Goal: Information Seeking & Learning: Stay updated

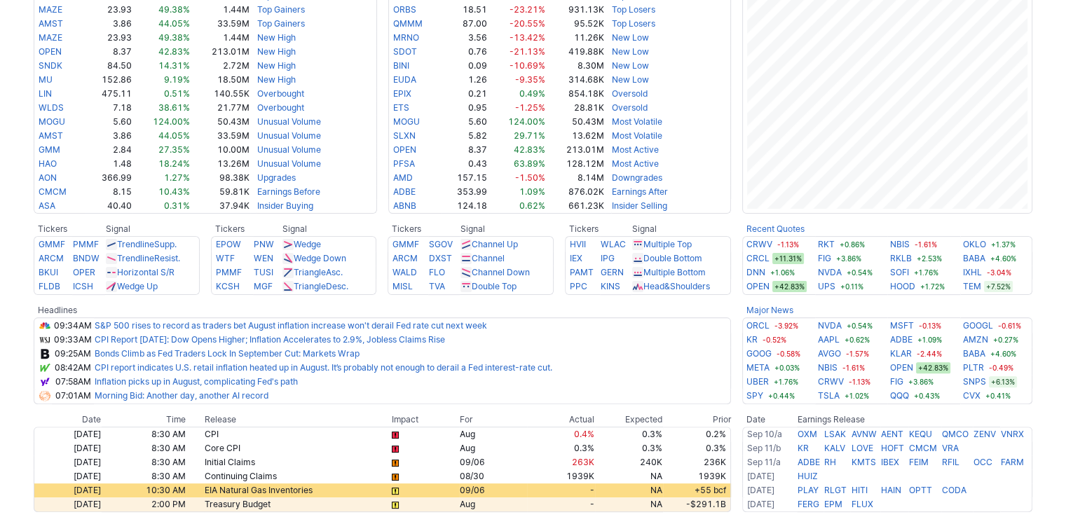
scroll to position [350, 0]
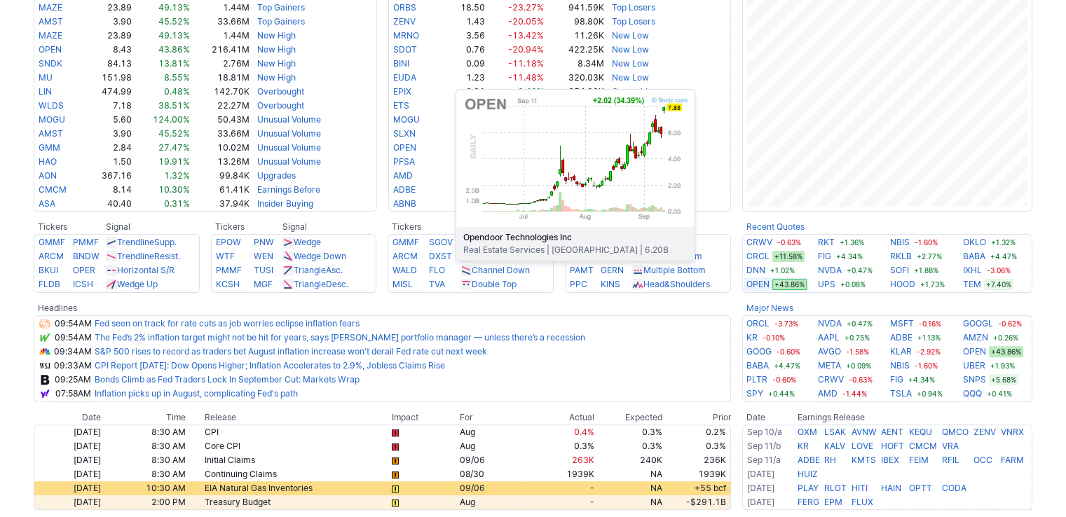
click at [756, 282] on link "OPEN" at bounding box center [757, 285] width 23 height 14
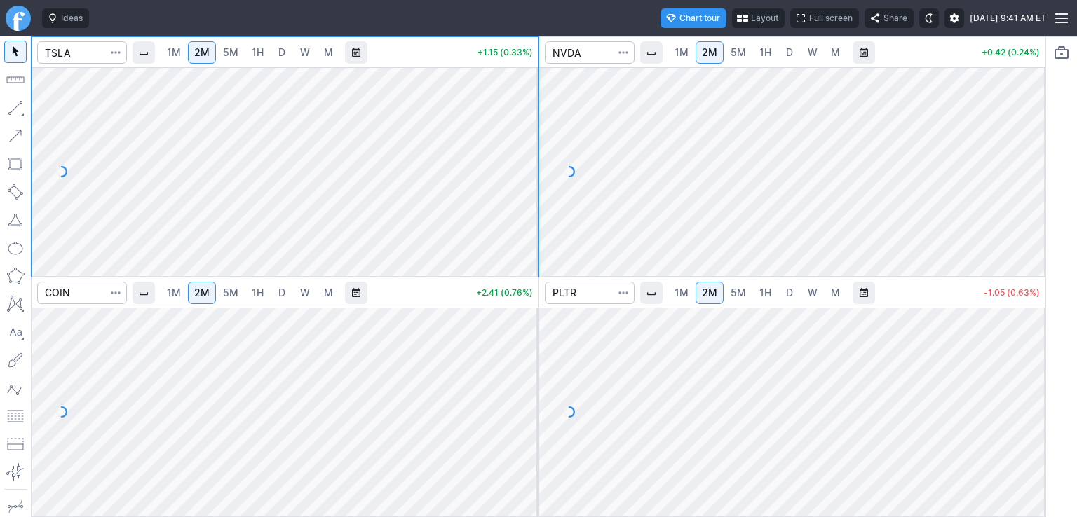
drag, startPoint x: 1029, startPoint y: 107, endPoint x: 1034, endPoint y: 155, distance: 47.9
click at [1034, 155] on div at bounding box center [1030, 168] width 29 height 174
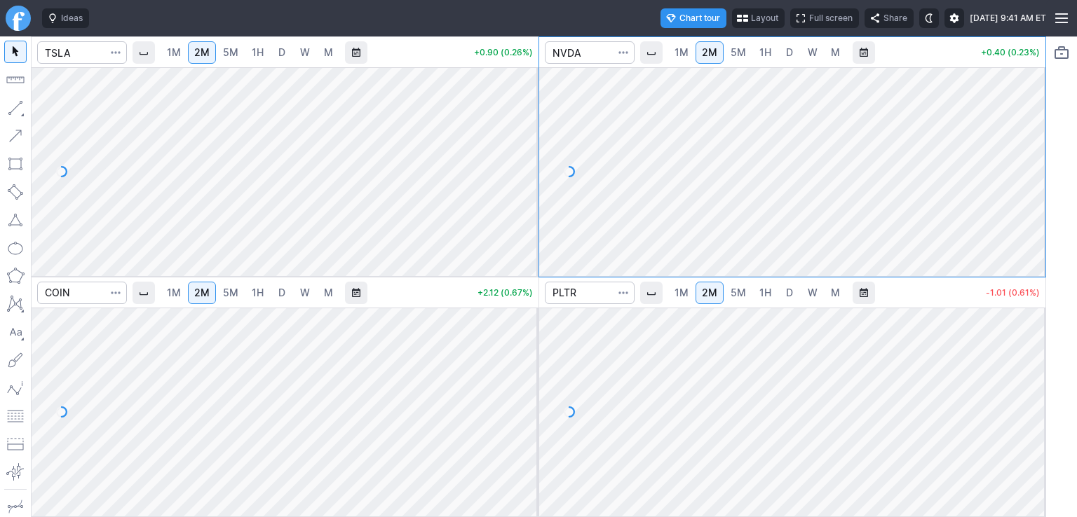
drag, startPoint x: 521, startPoint y: 142, endPoint x: 521, endPoint y: 158, distance: 15.4
click at [521, 158] on div at bounding box center [523, 168] width 29 height 174
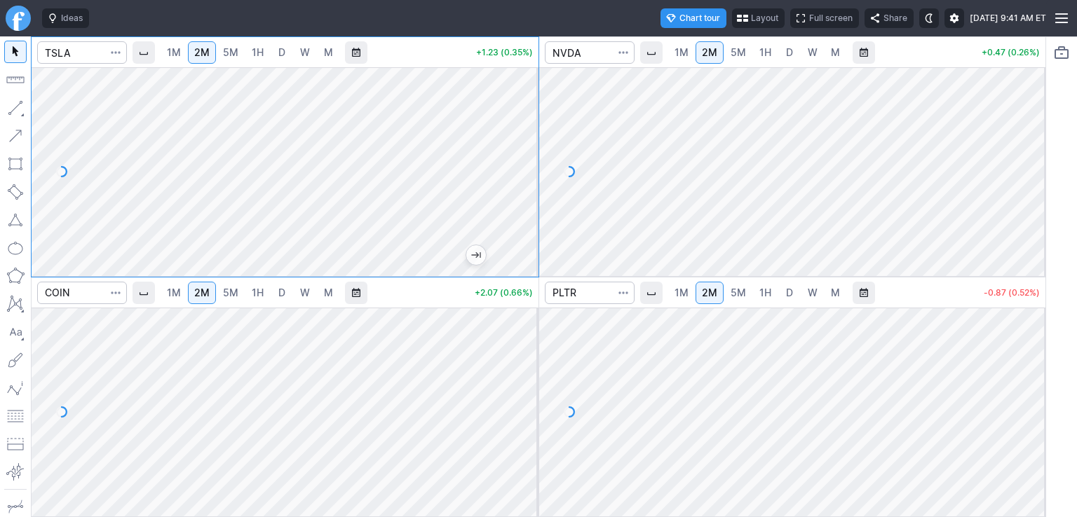
drag, startPoint x: 527, startPoint y: 341, endPoint x: 514, endPoint y: 378, distance: 39.5
click at [528, 378] on div at bounding box center [523, 409] width 29 height 174
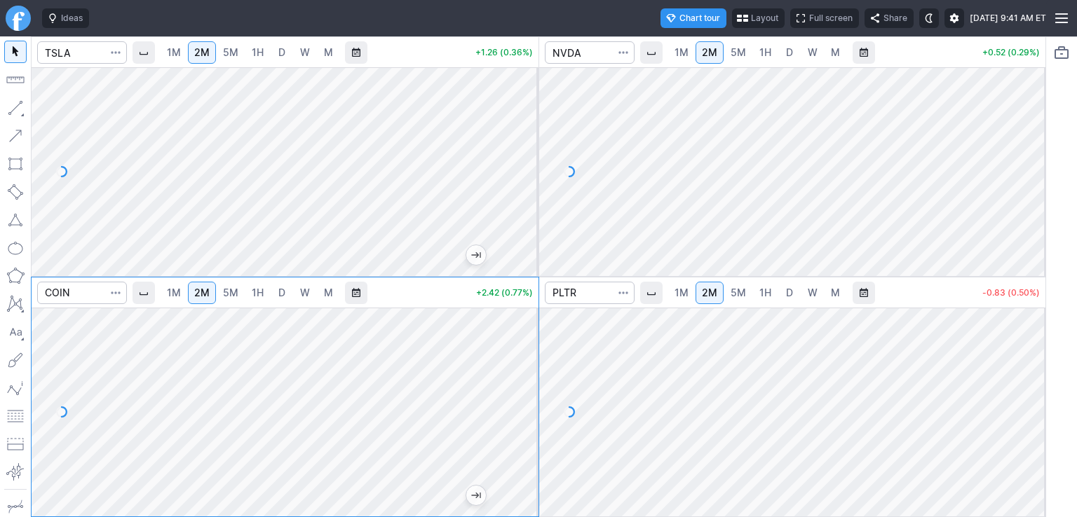
drag, startPoint x: 1023, startPoint y: 340, endPoint x: 1020, endPoint y: 379, distance: 39.3
click at [1026, 373] on div at bounding box center [1030, 409] width 29 height 174
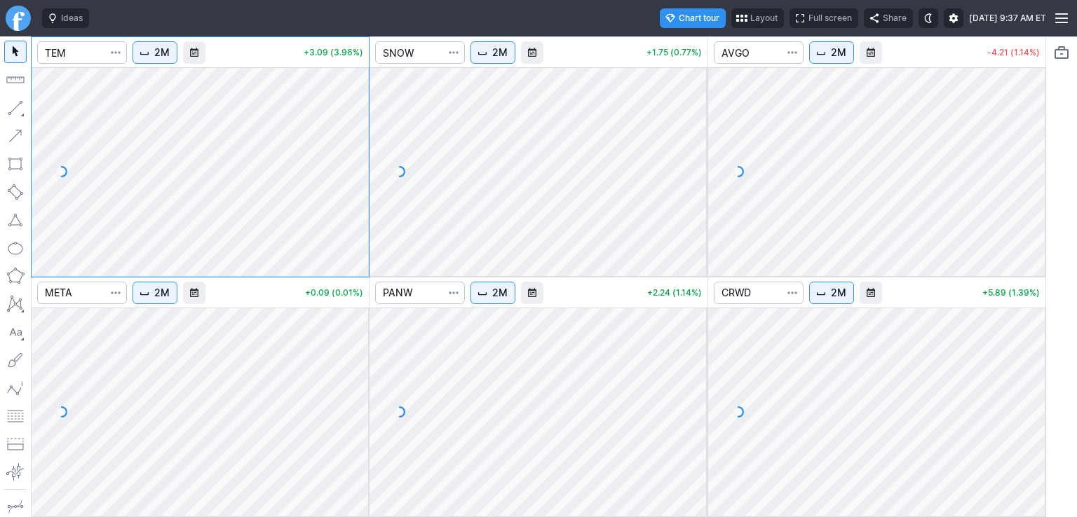
drag, startPoint x: 694, startPoint y: 336, endPoint x: 695, endPoint y: 355, distance: 19.0
click at [695, 355] on div at bounding box center [692, 409] width 29 height 174
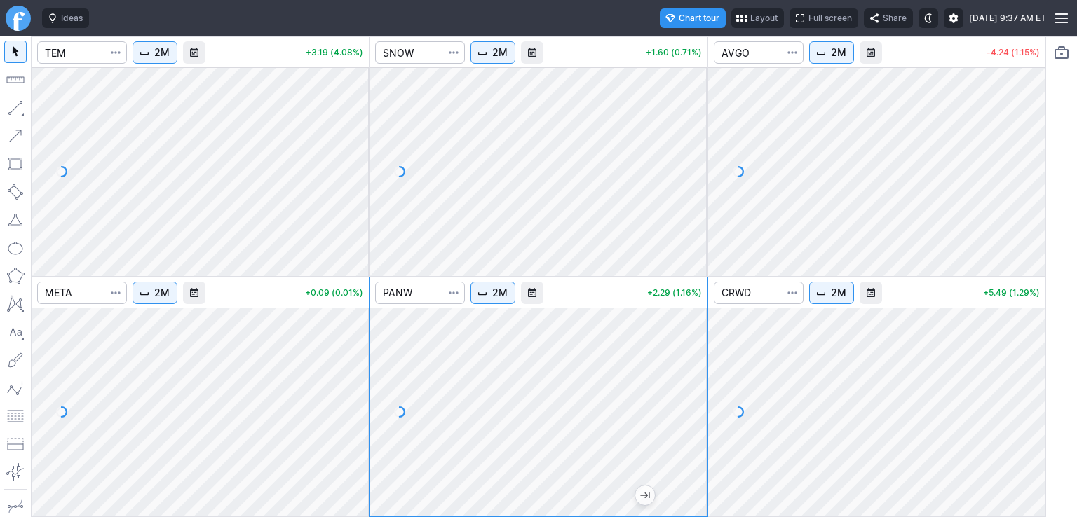
drag, startPoint x: 688, startPoint y: 96, endPoint x: 686, endPoint y: 146, distance: 50.5
click at [686, 146] on div at bounding box center [692, 168] width 29 height 174
drag, startPoint x: 1032, startPoint y: 116, endPoint x: 1032, endPoint y: 152, distance: 36.4
click at [1032, 152] on div at bounding box center [1030, 168] width 29 height 174
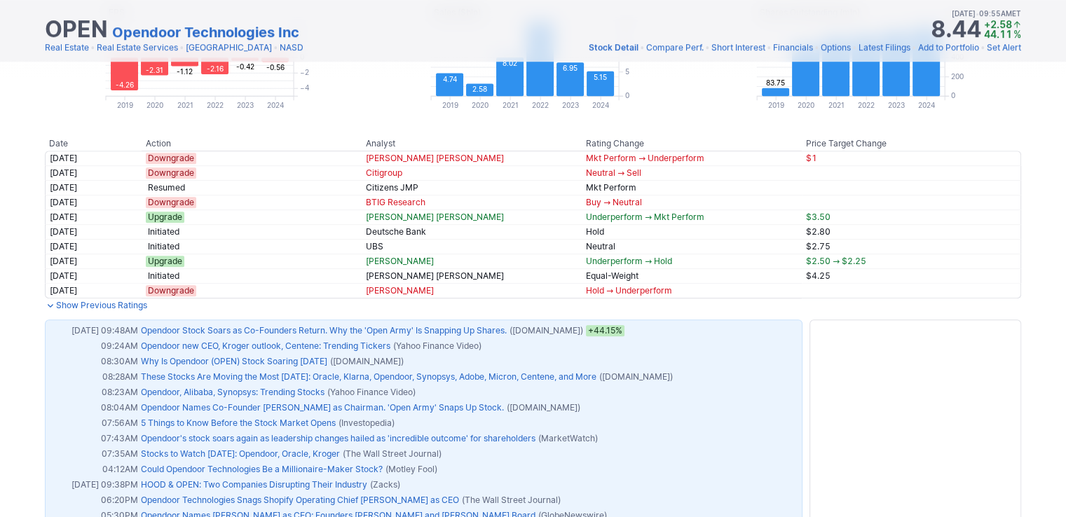
scroll to position [771, 0]
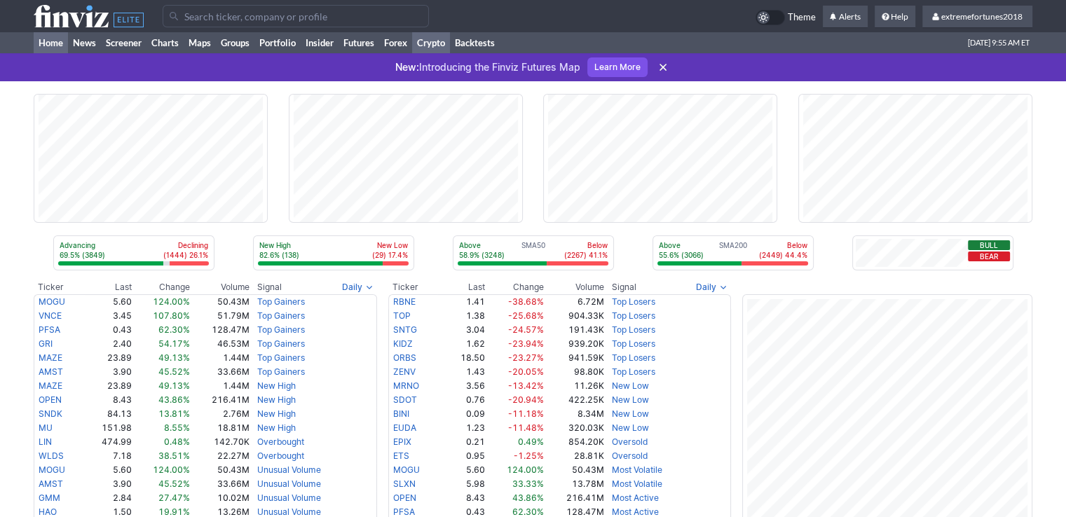
click at [423, 43] on link "Crypto" at bounding box center [431, 42] width 38 height 21
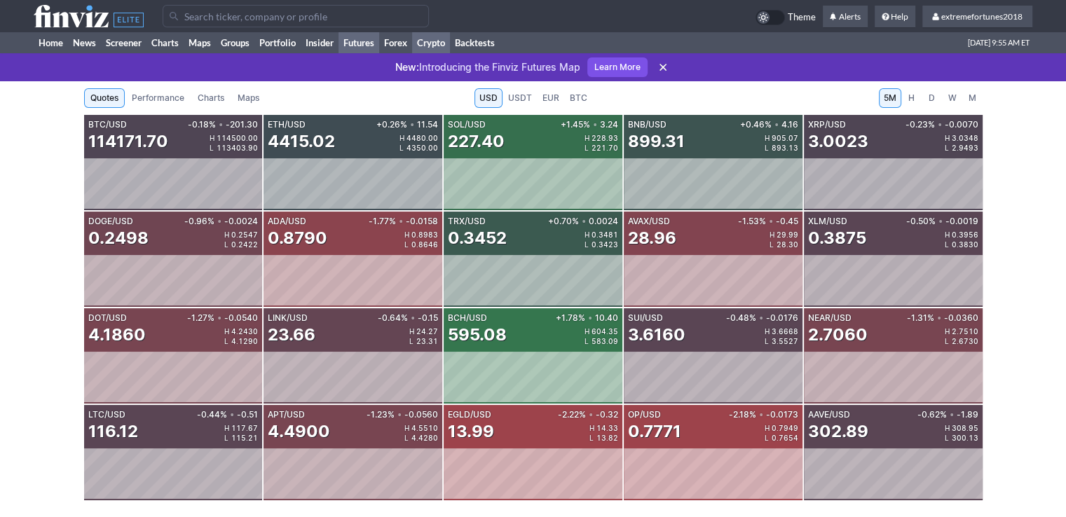
click at [373, 44] on link "Futures" at bounding box center [359, 42] width 41 height 21
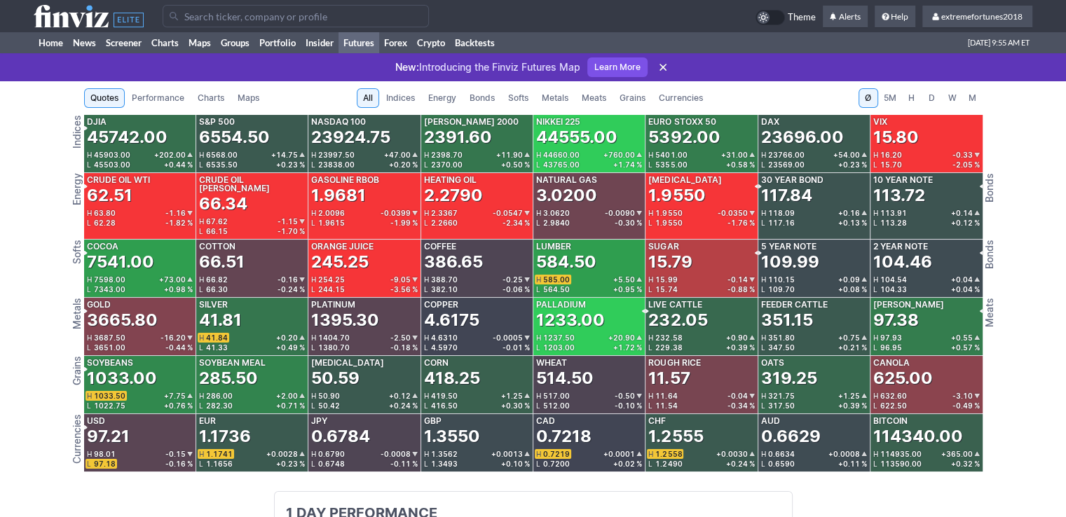
click at [556, 95] on span "Metals" at bounding box center [555, 98] width 27 height 14
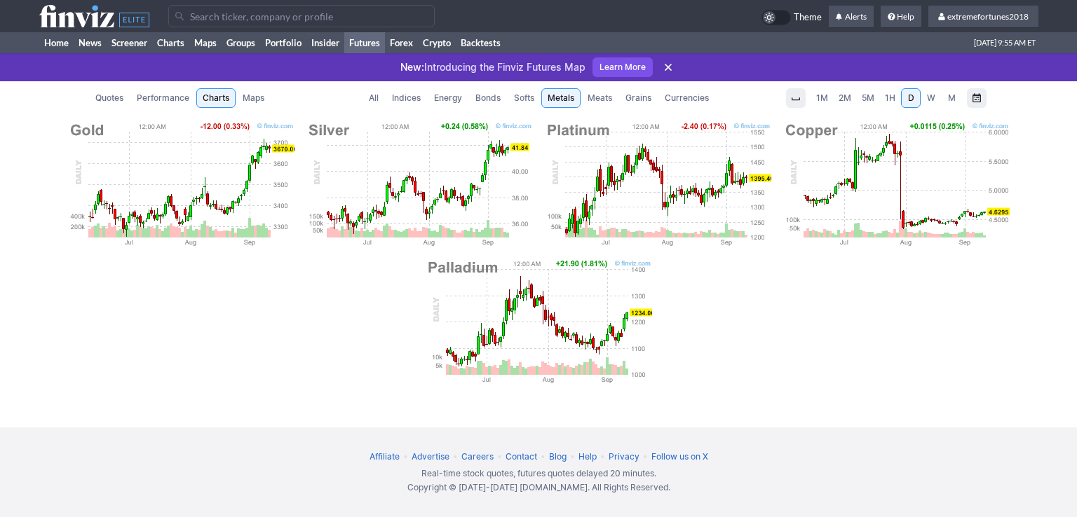
click at [700, 100] on span "Currencies" at bounding box center [686, 98] width 44 height 14
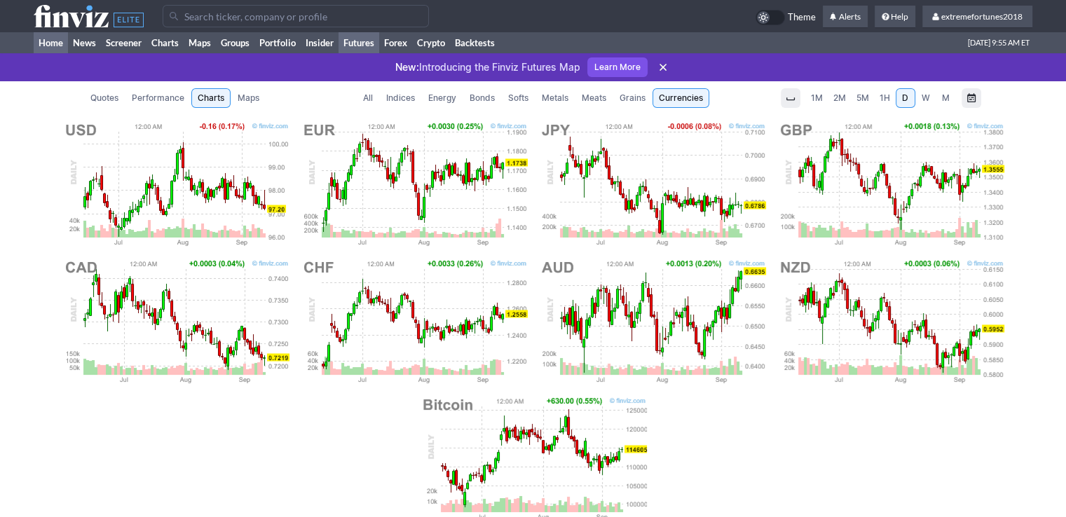
click at [45, 41] on link "Home" at bounding box center [51, 42] width 34 height 21
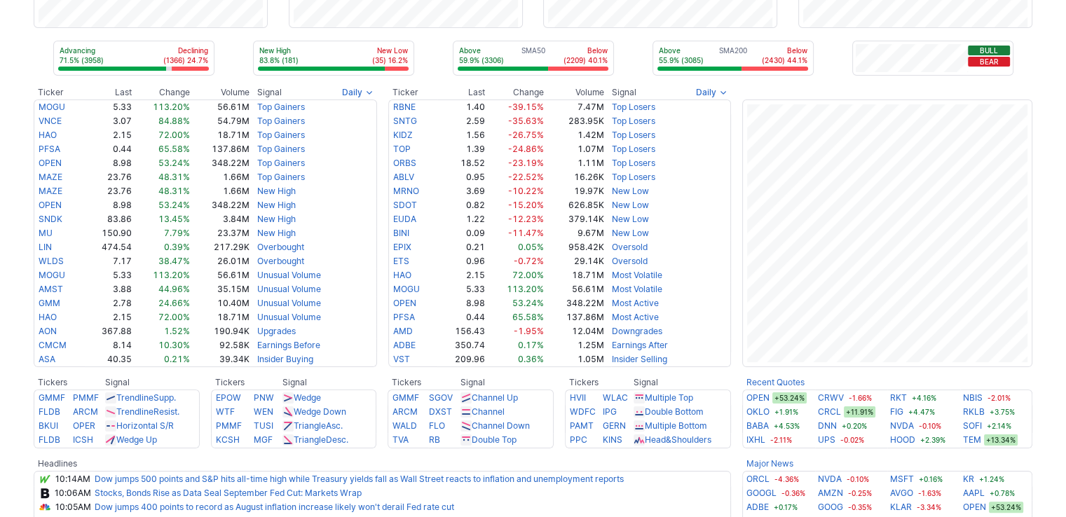
scroll to position [280, 0]
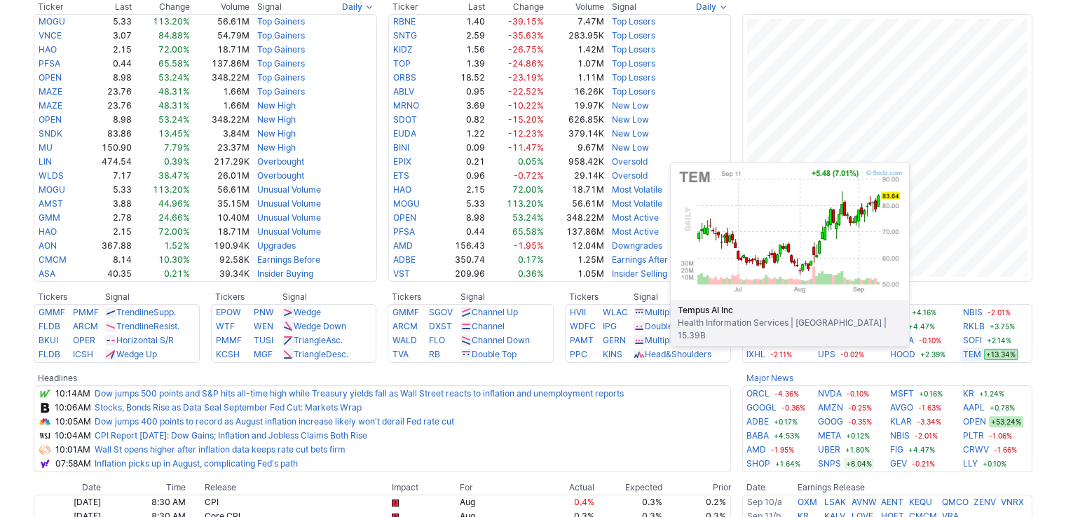
click at [971, 355] on link "TEM" at bounding box center [972, 355] width 18 height 14
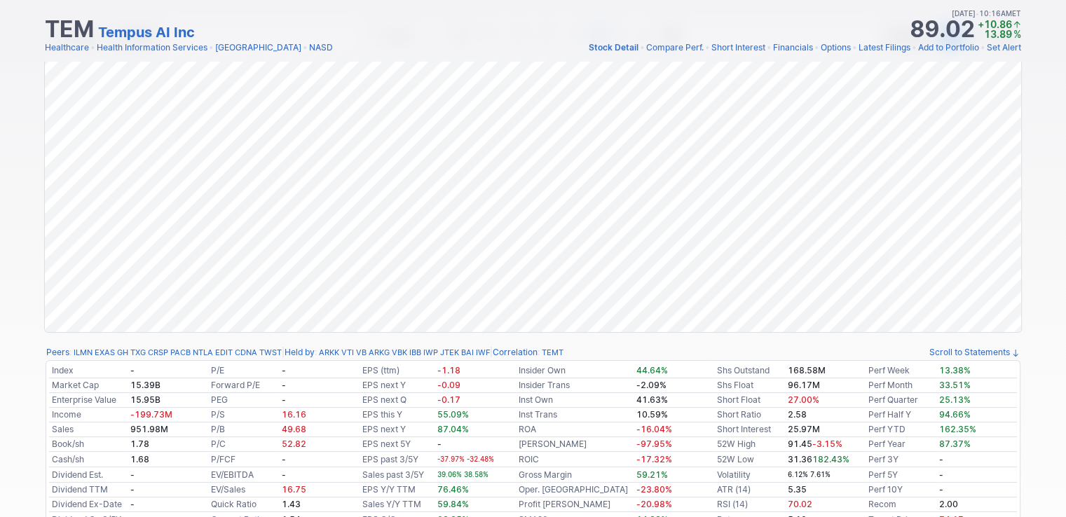
scroll to position [70, 0]
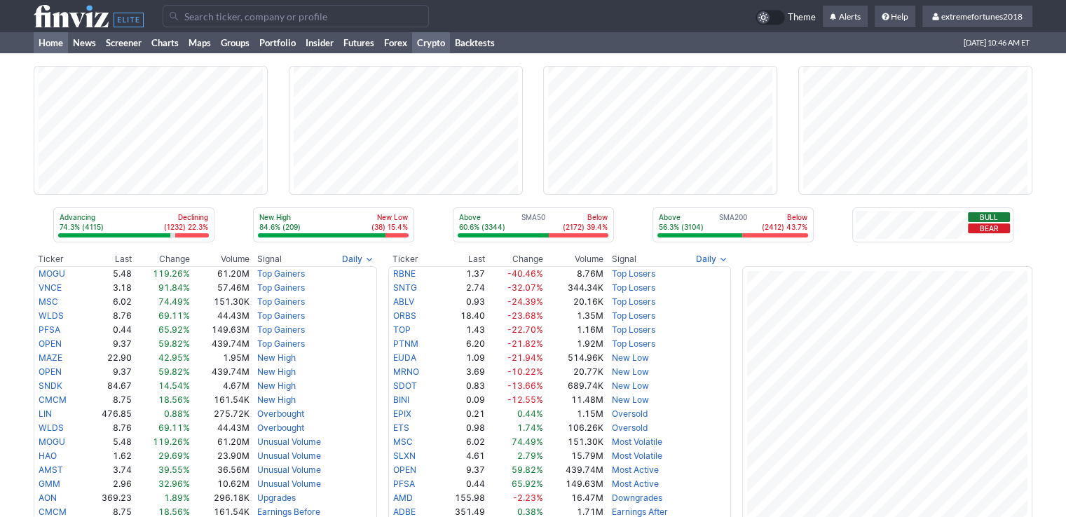
click at [432, 43] on link "Crypto" at bounding box center [431, 42] width 38 height 21
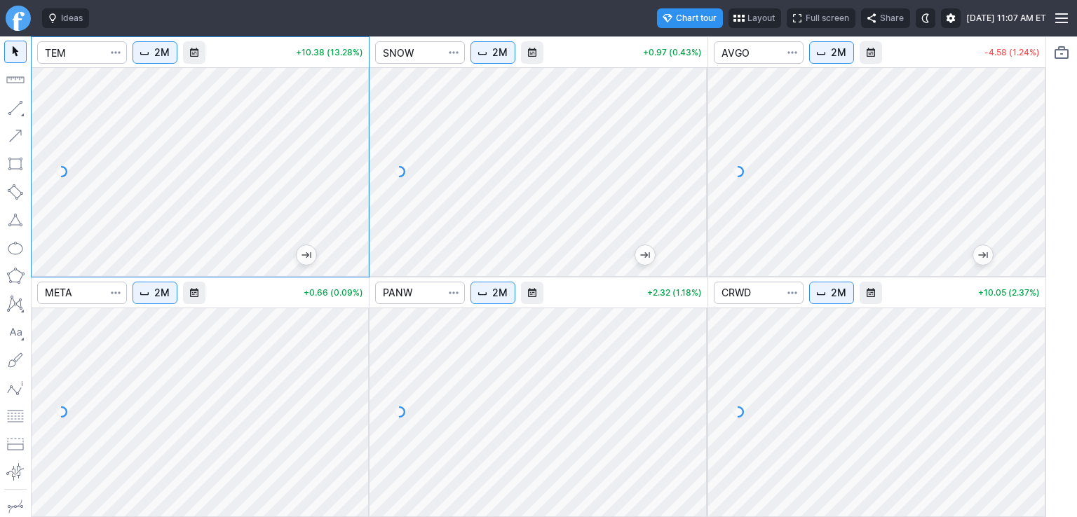
drag, startPoint x: 357, startPoint y: 101, endPoint x: 357, endPoint y: 137, distance: 36.5
click at [357, 137] on div at bounding box center [353, 168] width 29 height 174
drag, startPoint x: 356, startPoint y: 133, endPoint x: 357, endPoint y: 121, distance: 12.6
click at [357, 121] on div at bounding box center [353, 168] width 29 height 174
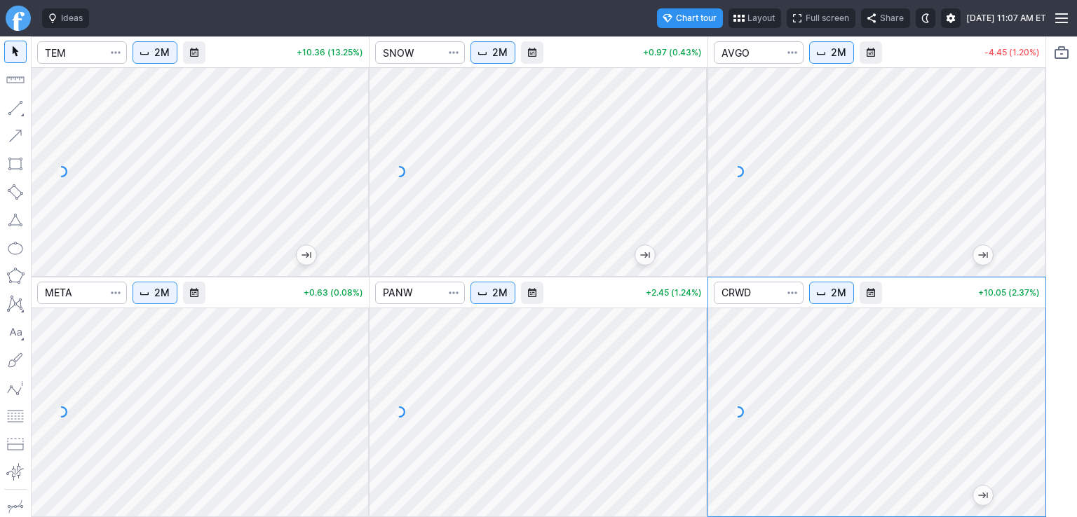
drag, startPoint x: 694, startPoint y: 353, endPoint x: 694, endPoint y: 362, distance: 9.1
click at [694, 362] on div at bounding box center [692, 409] width 29 height 174
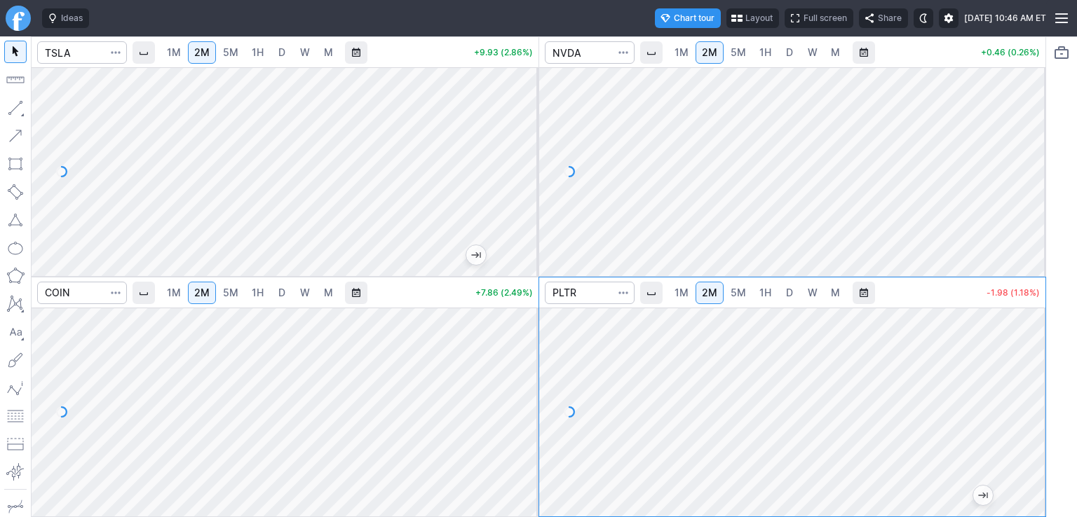
drag, startPoint x: 517, startPoint y: 98, endPoint x: 528, endPoint y: 172, distance: 74.3
click at [528, 172] on div at bounding box center [523, 168] width 29 height 174
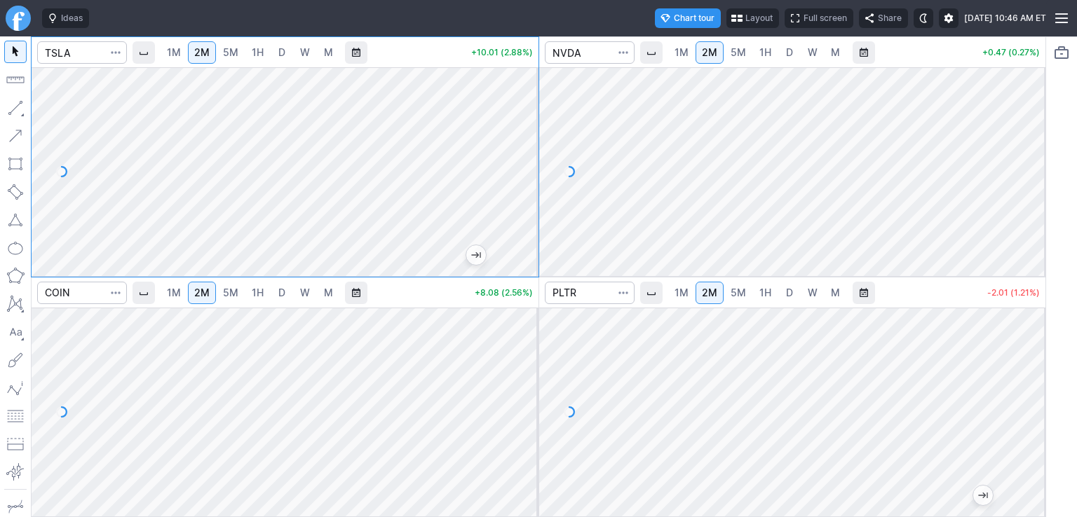
drag, startPoint x: 1018, startPoint y: 341, endPoint x: 1018, endPoint y: 359, distance: 18.2
click at [1018, 359] on div at bounding box center [1030, 409] width 29 height 174
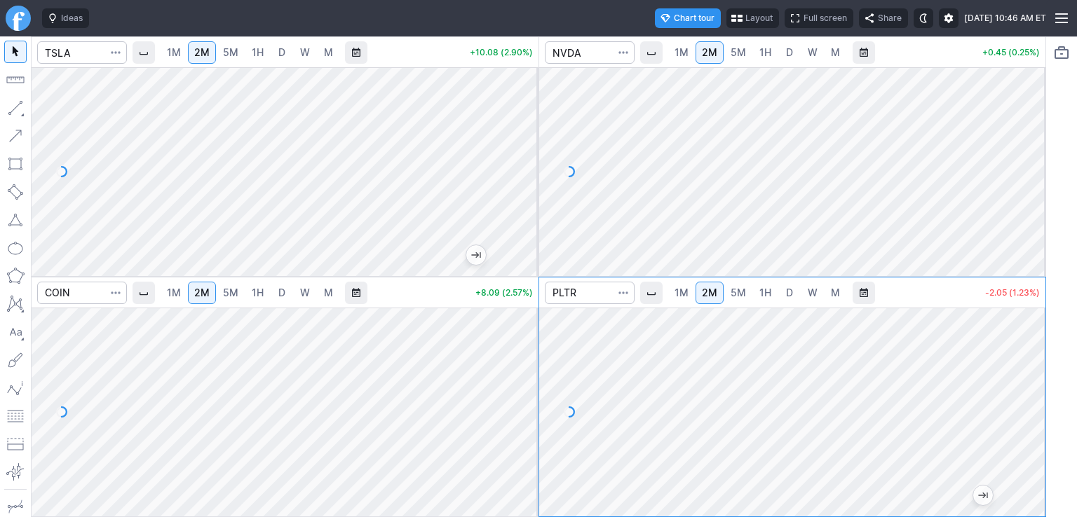
drag, startPoint x: 525, startPoint y: 334, endPoint x: 524, endPoint y: 376, distance: 42.1
click at [528, 379] on div at bounding box center [523, 409] width 29 height 174
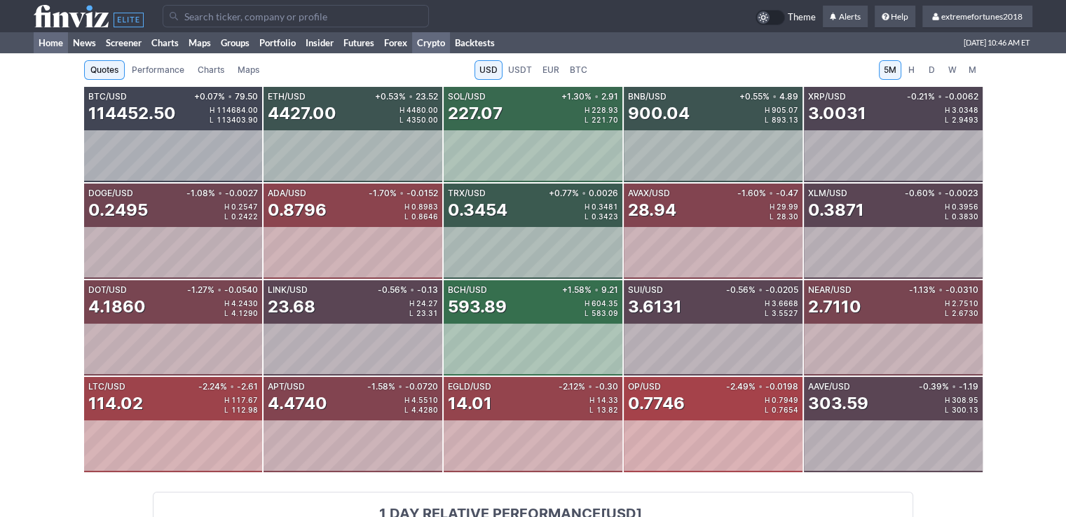
click at [50, 43] on link "Home" at bounding box center [51, 42] width 34 height 21
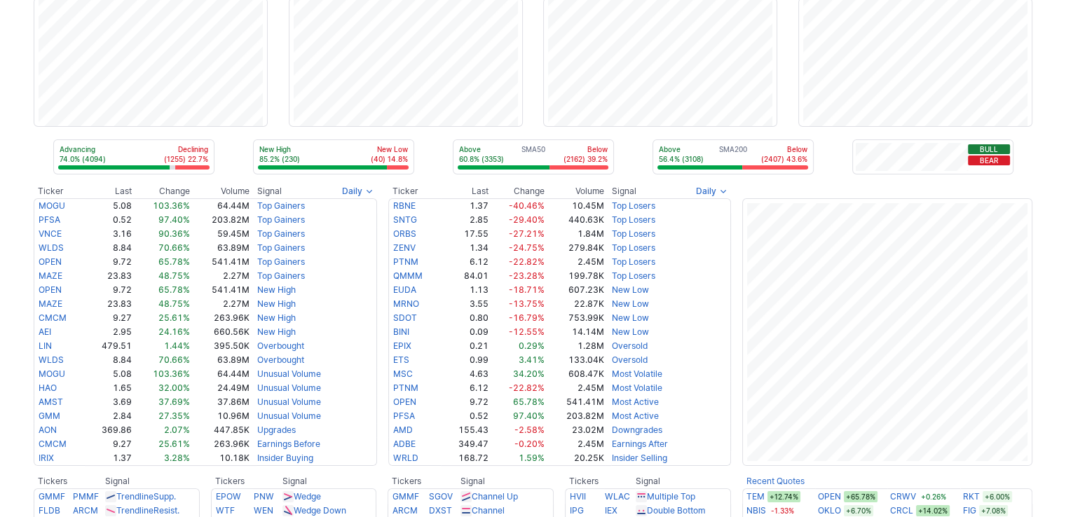
scroll to position [70, 0]
